Goal: Task Accomplishment & Management: Use online tool/utility

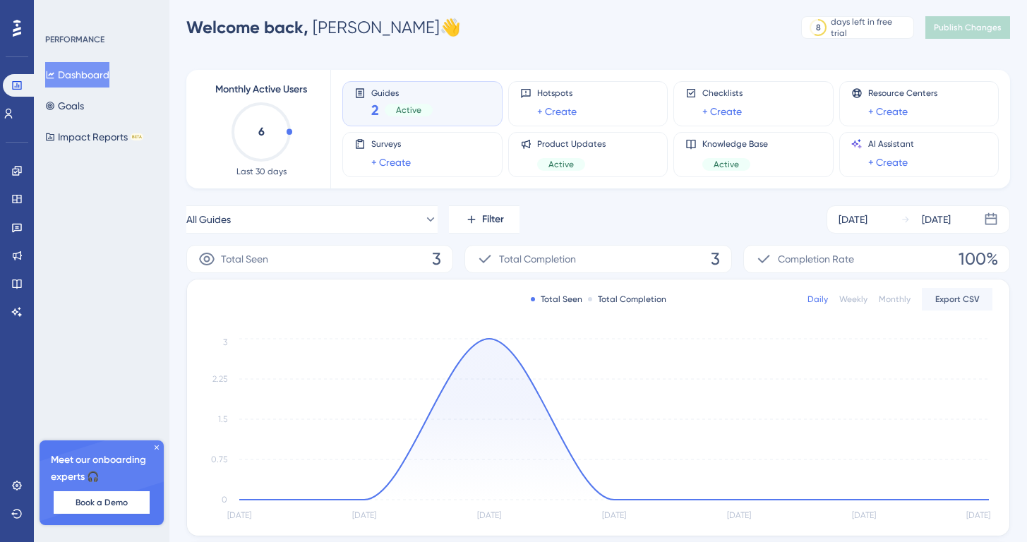
scroll to position [24, 0]
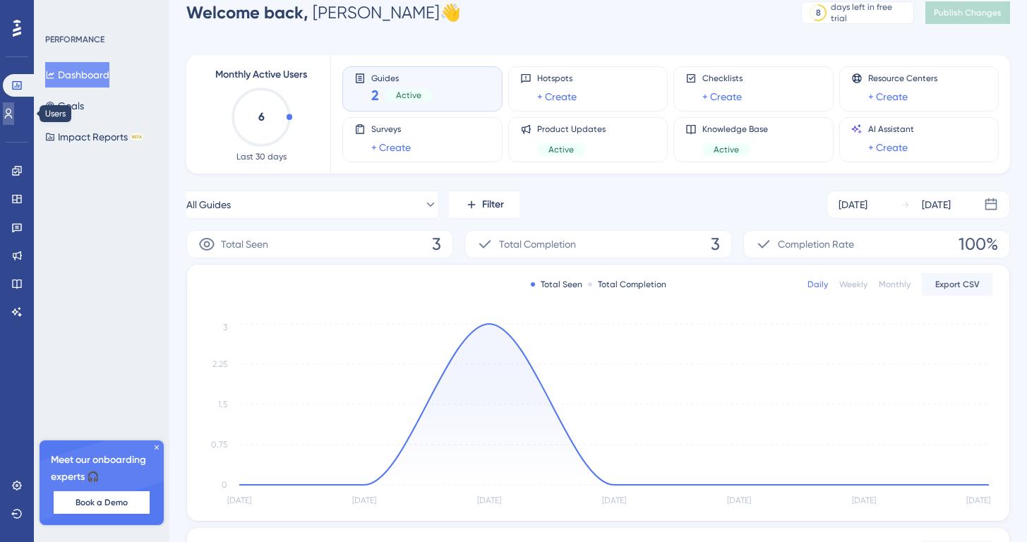
click at [14, 120] on link at bounding box center [8, 113] width 11 height 23
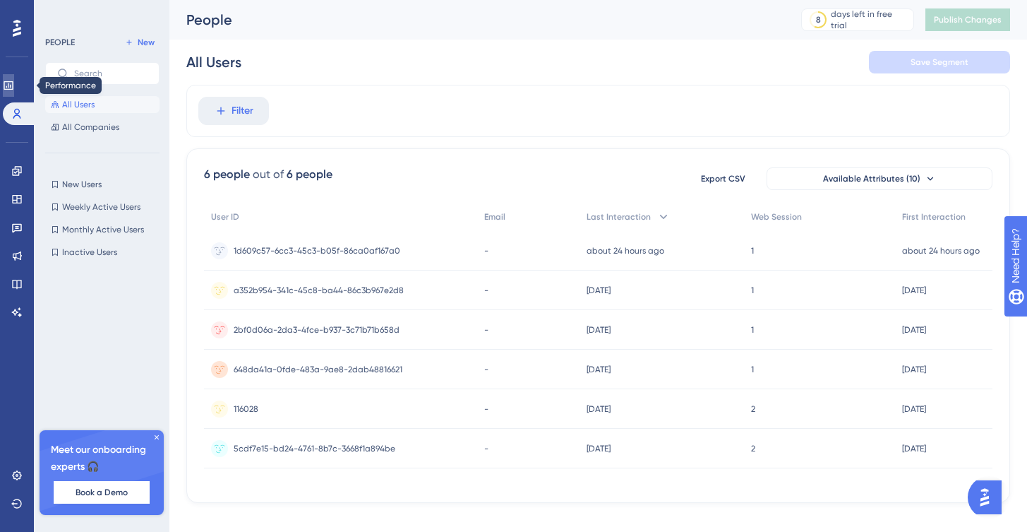
click at [14, 85] on icon at bounding box center [8, 85] width 11 height 11
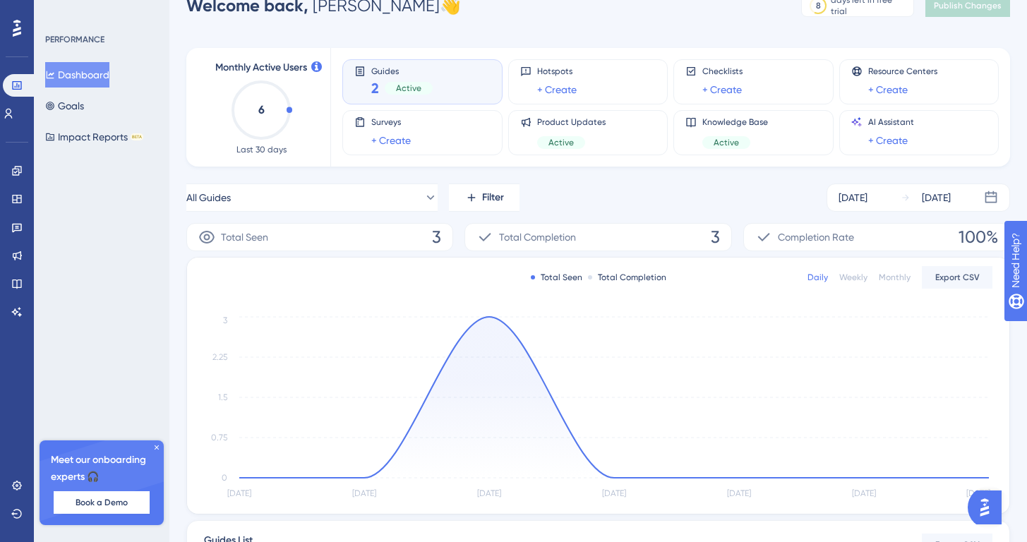
scroll to position [218, 0]
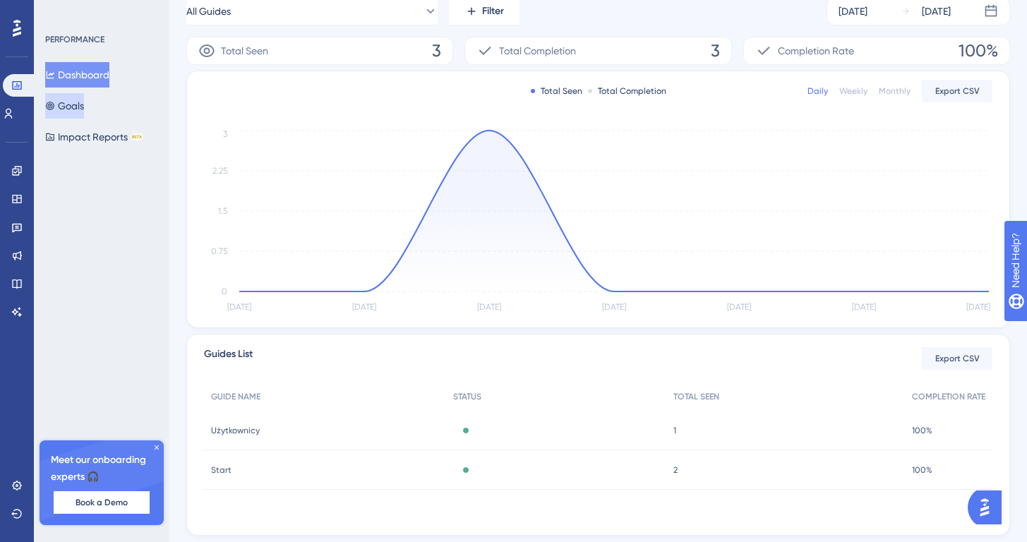
click at [84, 114] on button "Goals" at bounding box center [64, 105] width 39 height 25
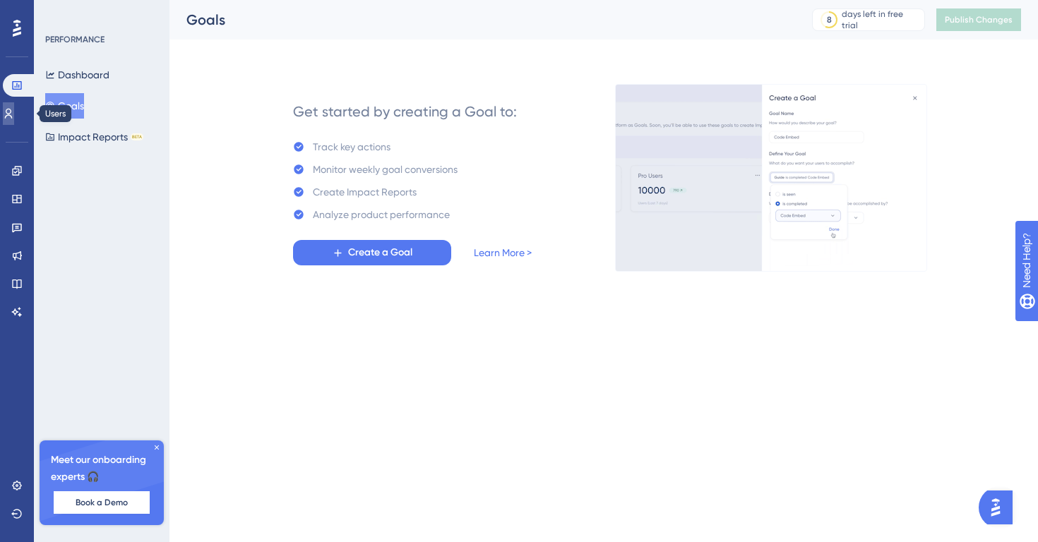
click at [14, 112] on link at bounding box center [8, 113] width 11 height 23
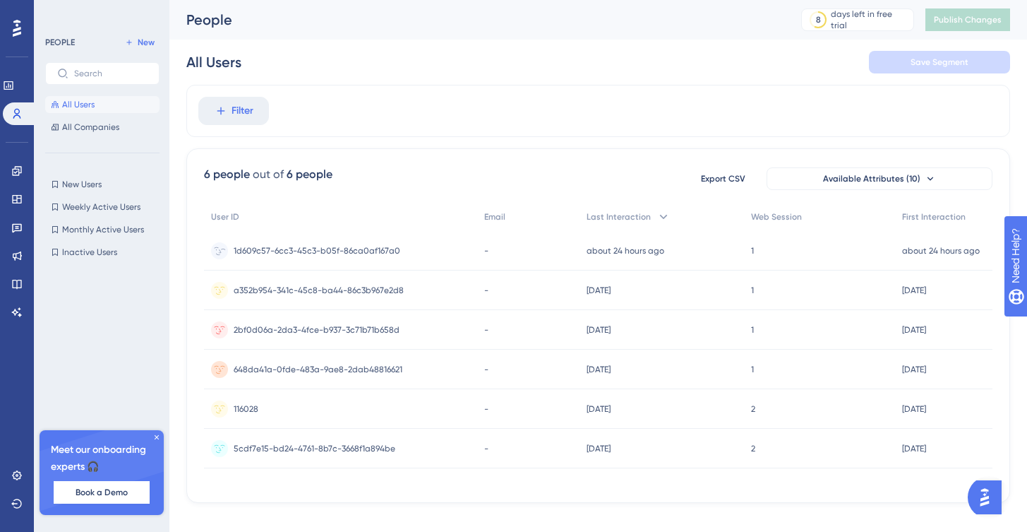
click at [344, 252] on span "1d609c57-6cc3-45c3-b05f-86ca0af167a0" at bounding box center [317, 250] width 167 height 11
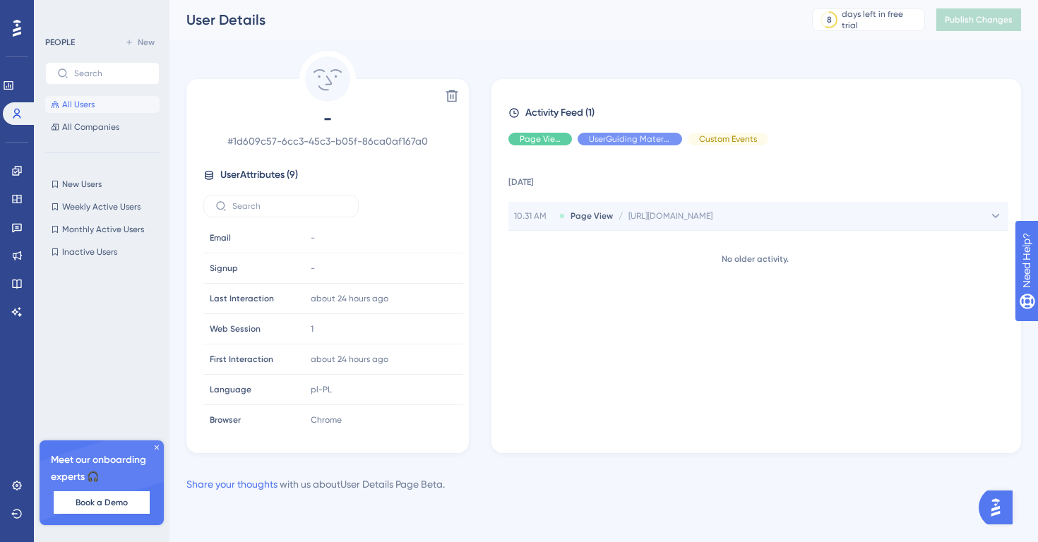
click at [670, 223] on div "10.31 AM Page View / https://thu-test5.dev.thulium.com/panel/customers https://…" at bounding box center [758, 216] width 500 height 28
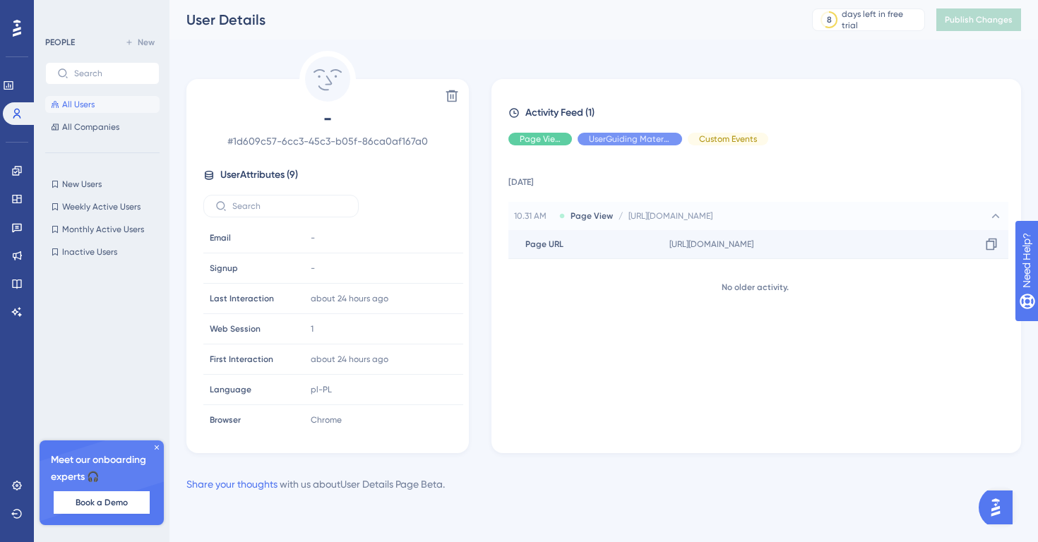
click at [697, 248] on span "https://thu-test5.dev.thulium.com/panel/customers" at bounding box center [711, 244] width 84 height 11
click at [753, 246] on span "https://thu-test5.dev.thulium.com/panel/customers" at bounding box center [711, 244] width 84 height 11
click at [984, 248] on icon at bounding box center [991, 244] width 14 height 14
click at [12, 170] on icon at bounding box center [16, 170] width 11 height 11
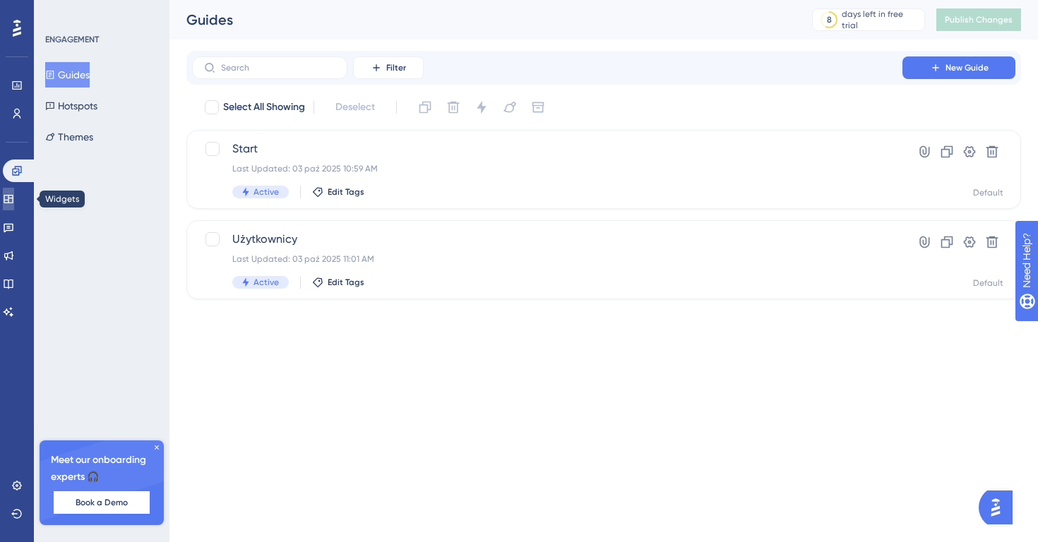
click at [14, 196] on link at bounding box center [8, 199] width 11 height 23
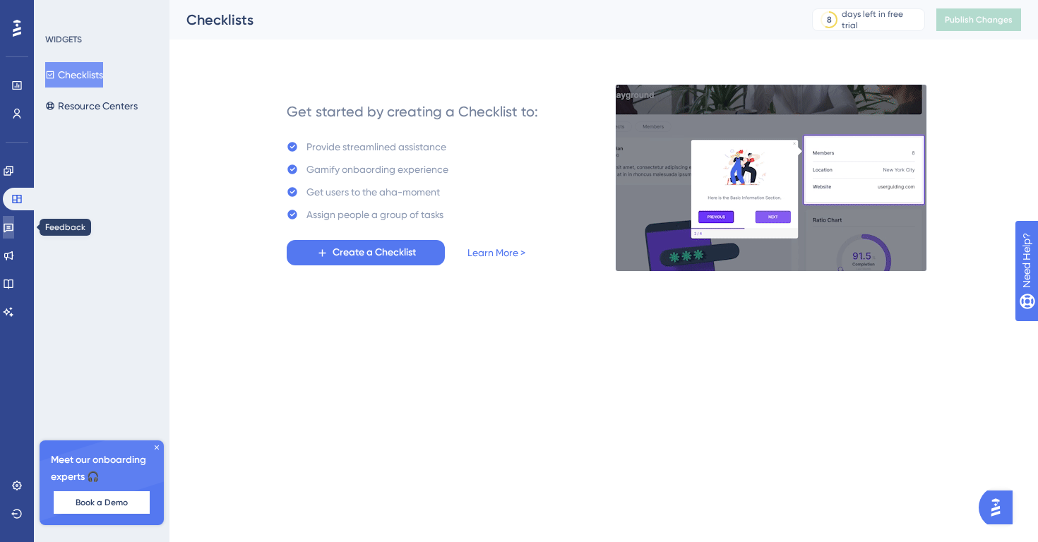
click at [13, 227] on icon at bounding box center [9, 228] width 10 height 9
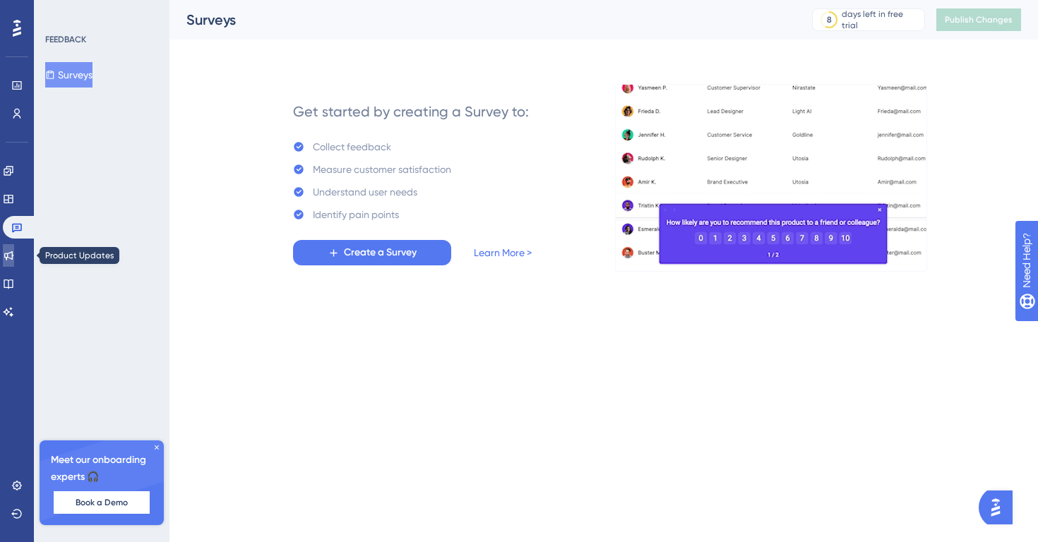
click at [14, 247] on link at bounding box center [8, 255] width 11 height 23
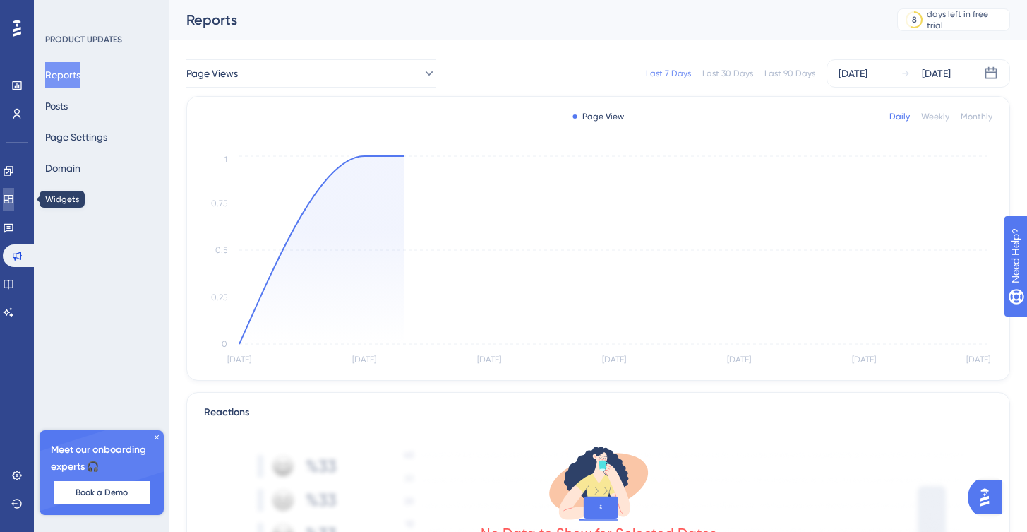
click at [14, 193] on icon at bounding box center [8, 198] width 11 height 11
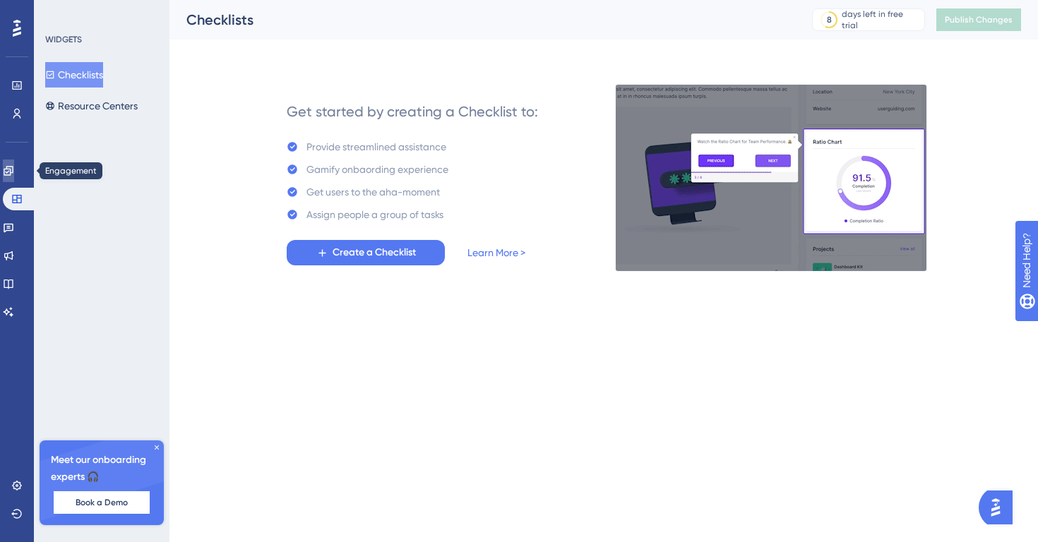
click at [14, 173] on icon at bounding box center [8, 170] width 11 height 11
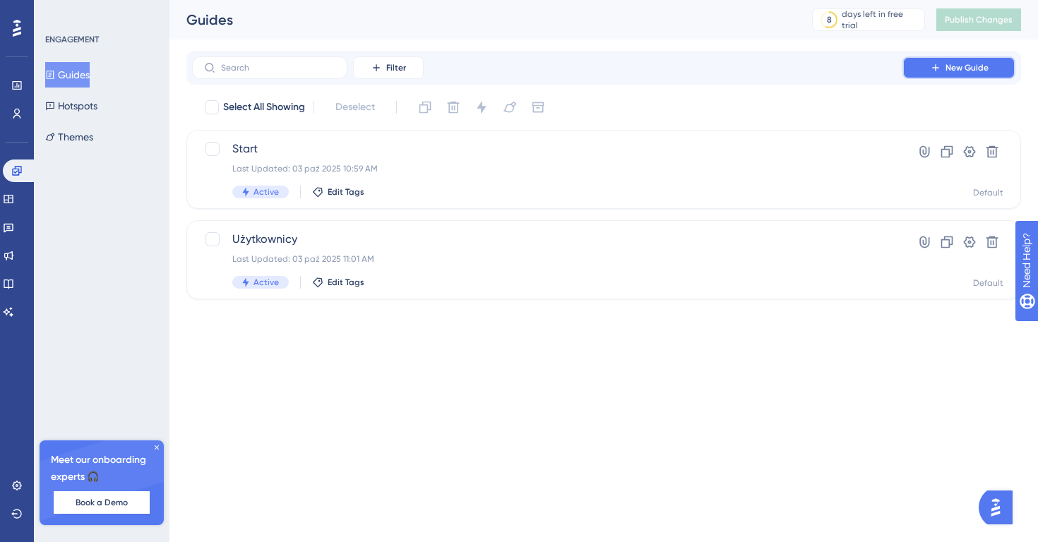
click at [933, 68] on icon at bounding box center [935, 67] width 11 height 11
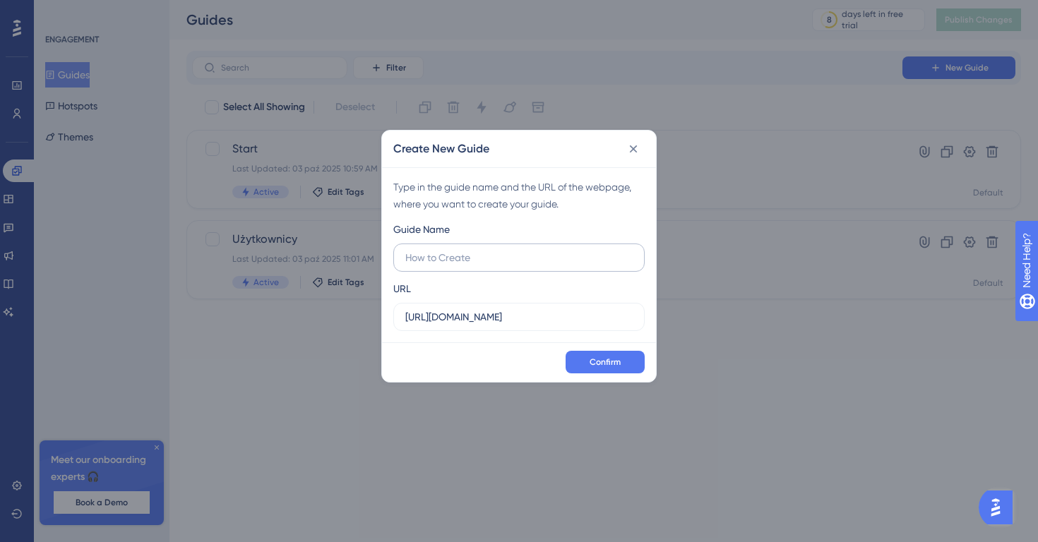
click at [513, 263] on input "text" at bounding box center [518, 258] width 227 height 16
type input "!23"
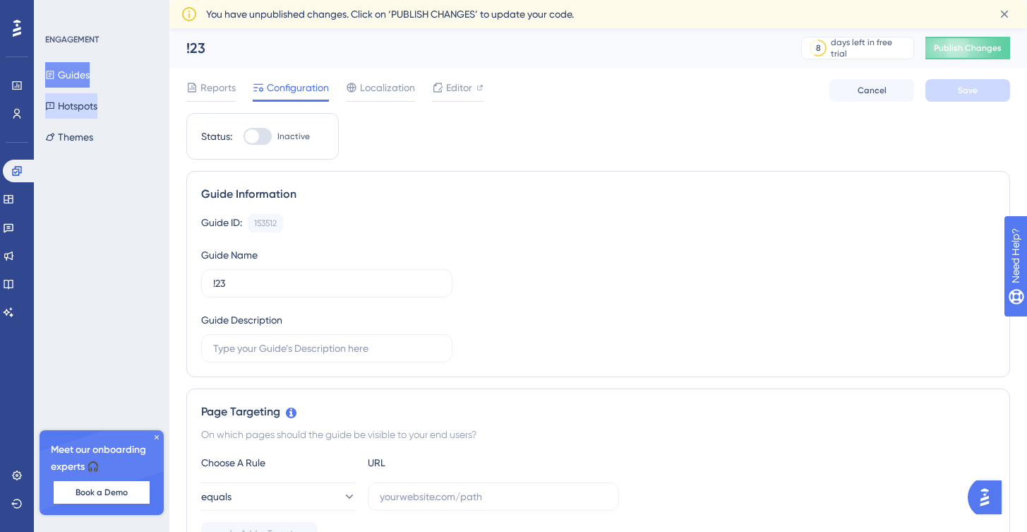
click at [97, 109] on button "Hotspots" at bounding box center [71, 105] width 52 height 25
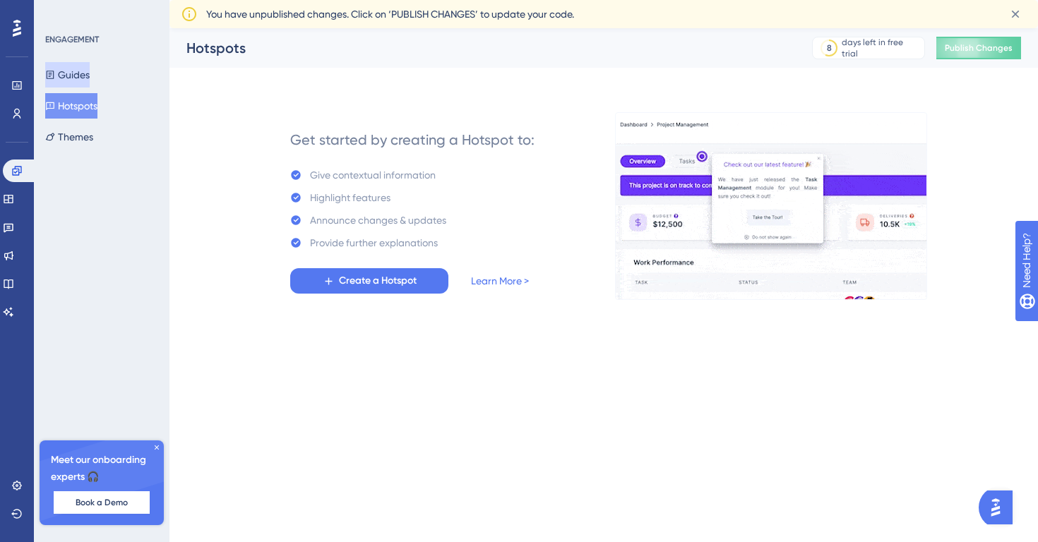
click at [79, 78] on button "Guides" at bounding box center [67, 74] width 44 height 25
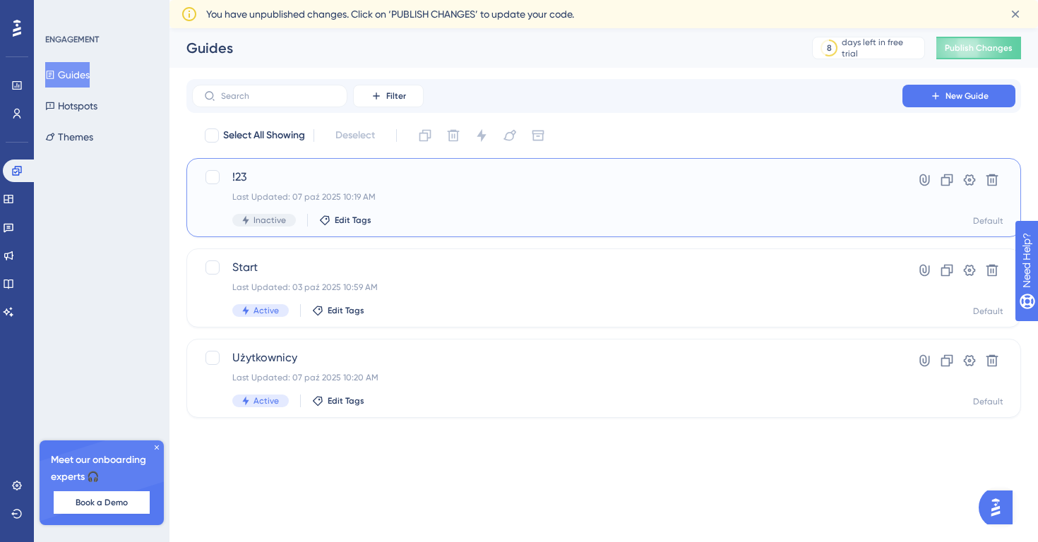
click at [403, 193] on div "Last Updated: 07 paź 2025 10:19 AM" at bounding box center [547, 196] width 630 height 11
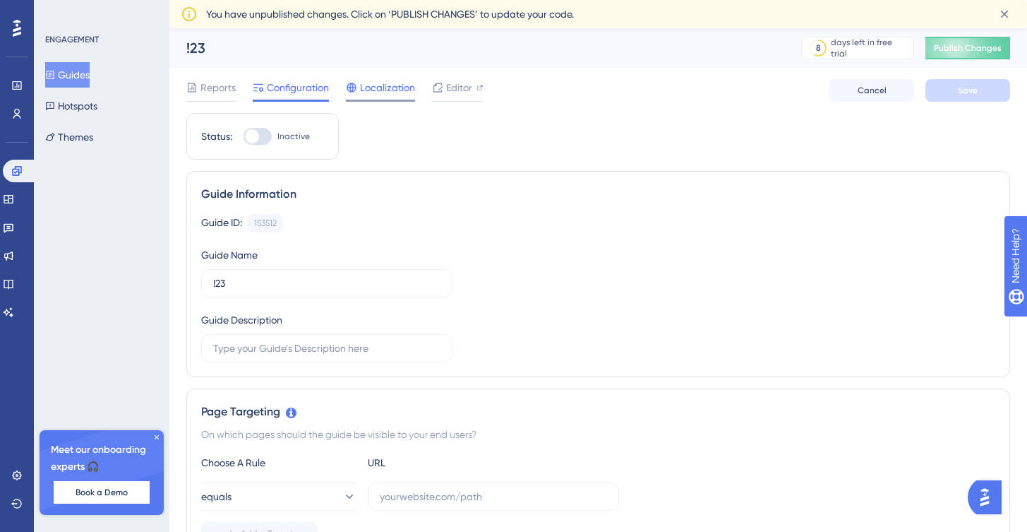
click at [371, 90] on span "Localization" at bounding box center [387, 87] width 55 height 17
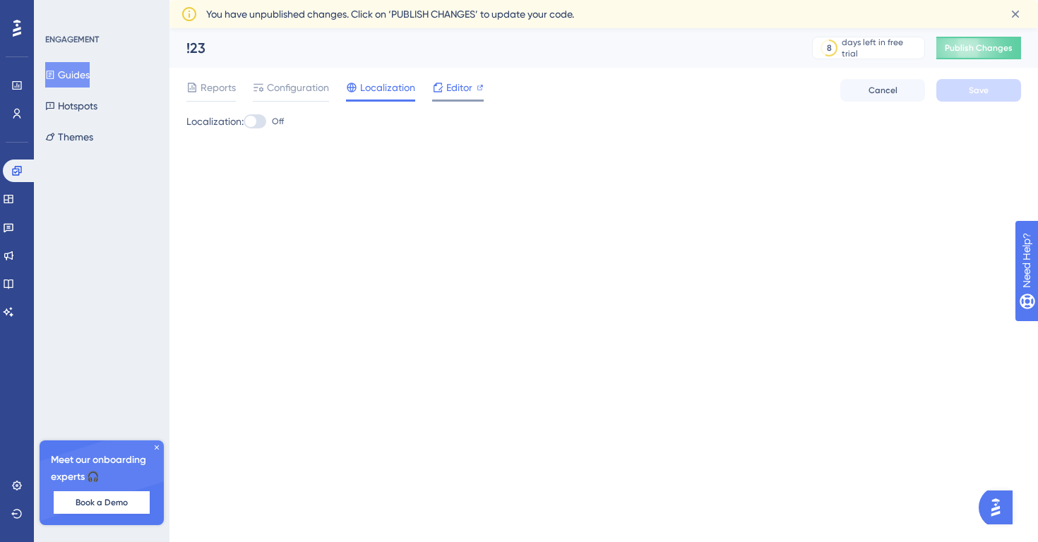
click at [432, 87] on icon at bounding box center [437, 87] width 11 height 11
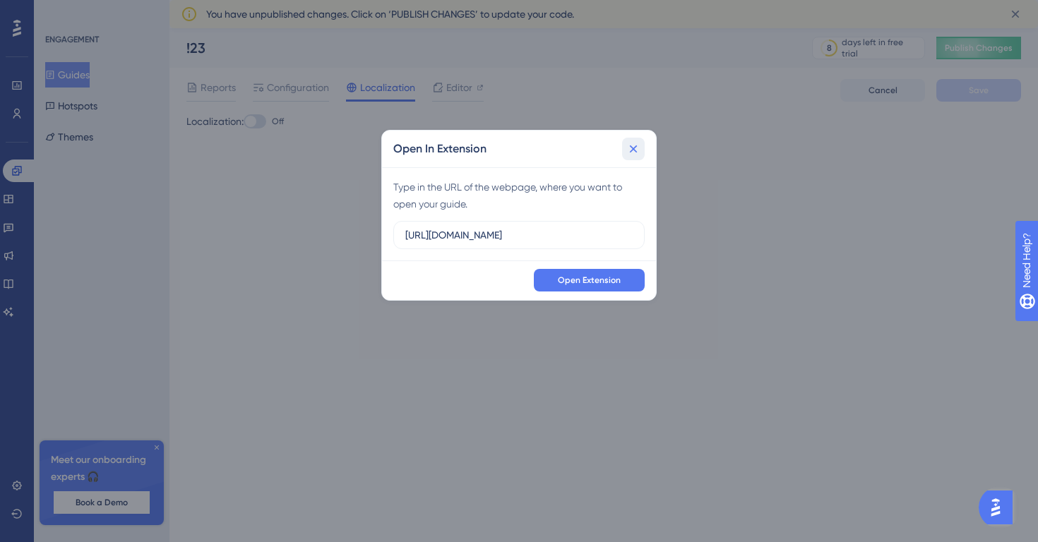
click at [634, 149] on icon at bounding box center [634, 149] width 8 height 8
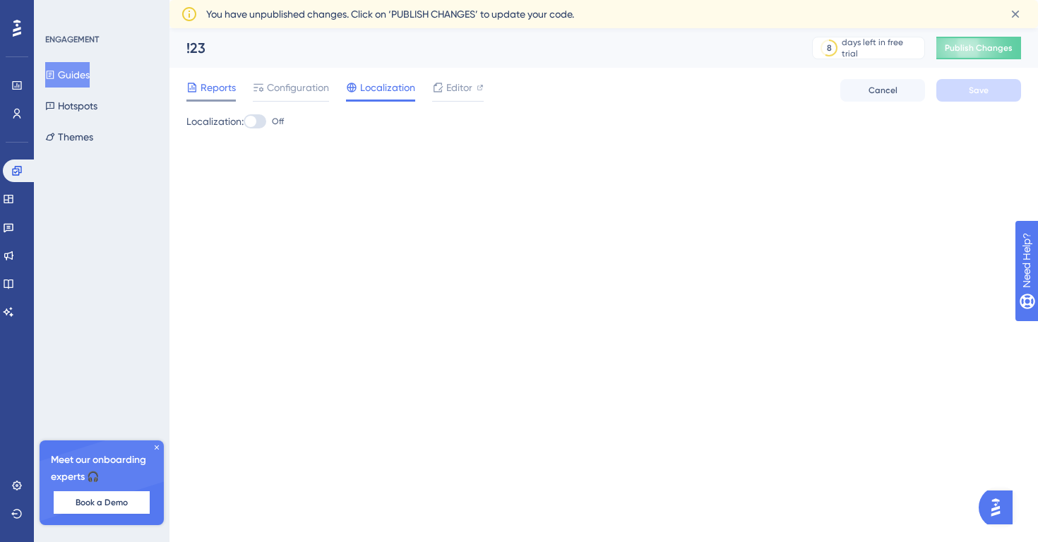
click at [224, 93] on span "Reports" at bounding box center [218, 87] width 35 height 17
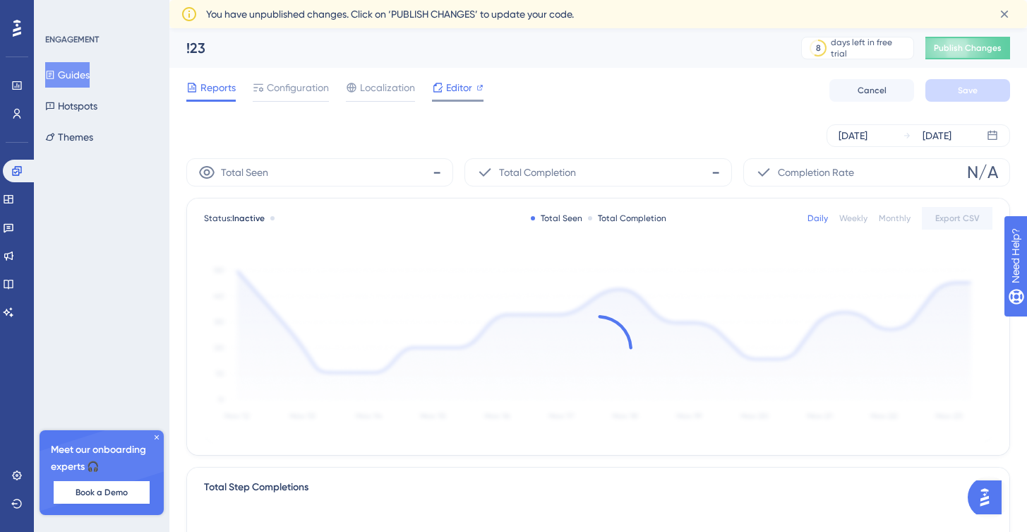
click at [435, 89] on icon at bounding box center [437, 87] width 11 height 11
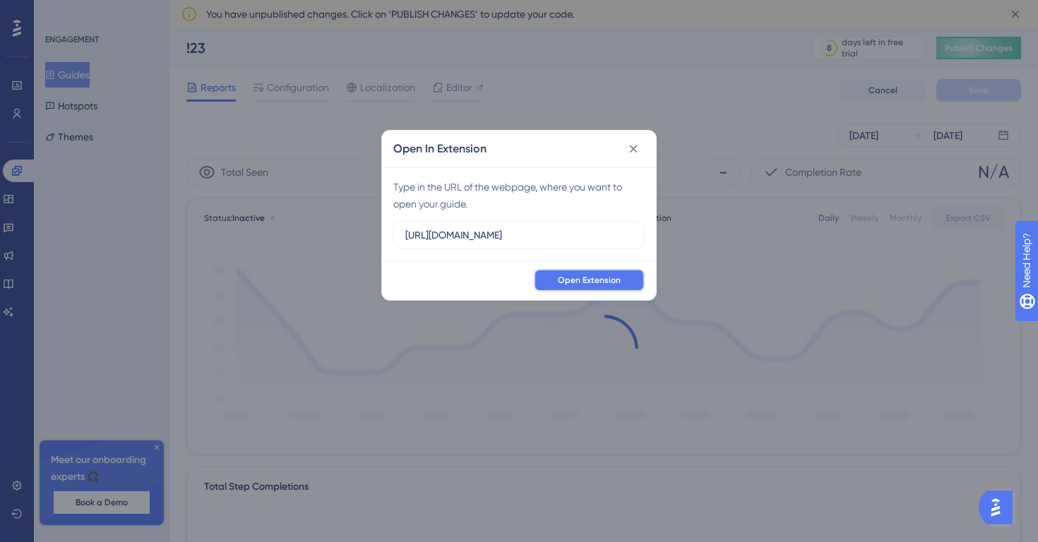
click at [565, 287] on button "Open Extension" at bounding box center [589, 280] width 111 height 23
